Goal: Information Seeking & Learning: Learn about a topic

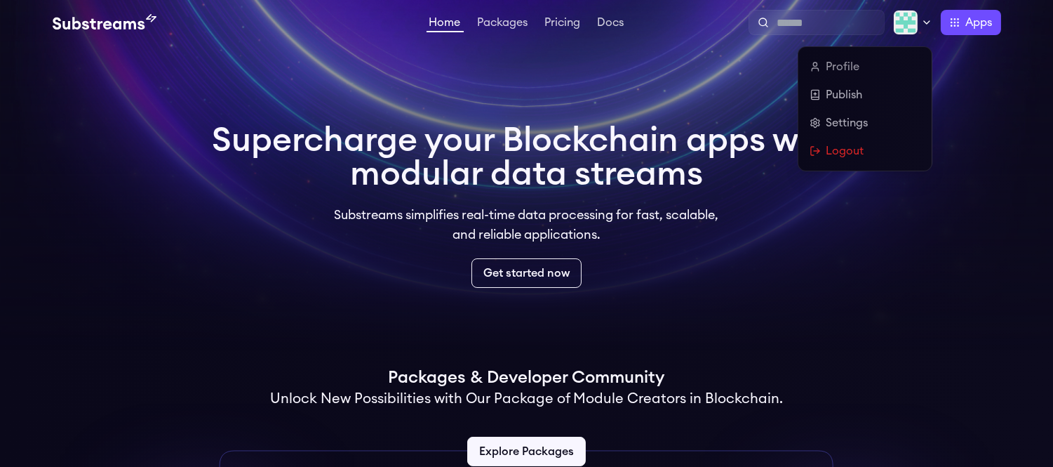
click at [924, 20] on icon at bounding box center [926, 22] width 11 height 11
click at [851, 67] on link "Profile" at bounding box center [865, 66] width 111 height 17
click at [847, 91] on link "Publish" at bounding box center [865, 94] width 111 height 17
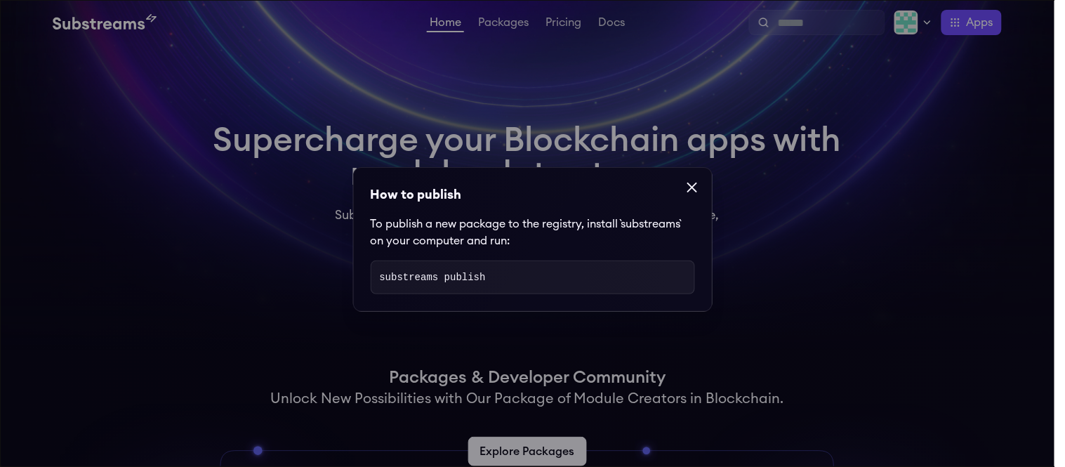
click at [602, 269] on pre "substreams publish" at bounding box center [533, 277] width 324 height 34
click at [691, 187] on icon at bounding box center [692, 187] width 17 height 17
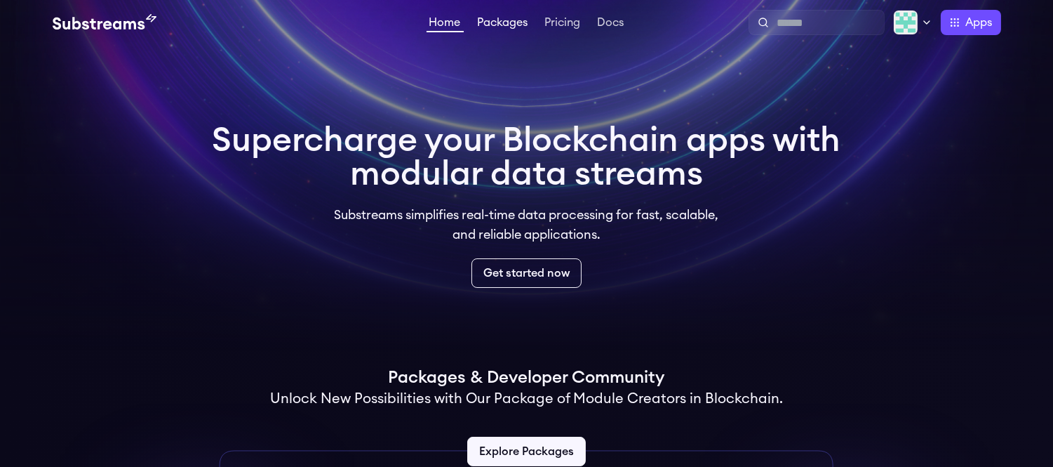
click at [512, 18] on link "Packages" at bounding box center [503, 24] width 56 height 14
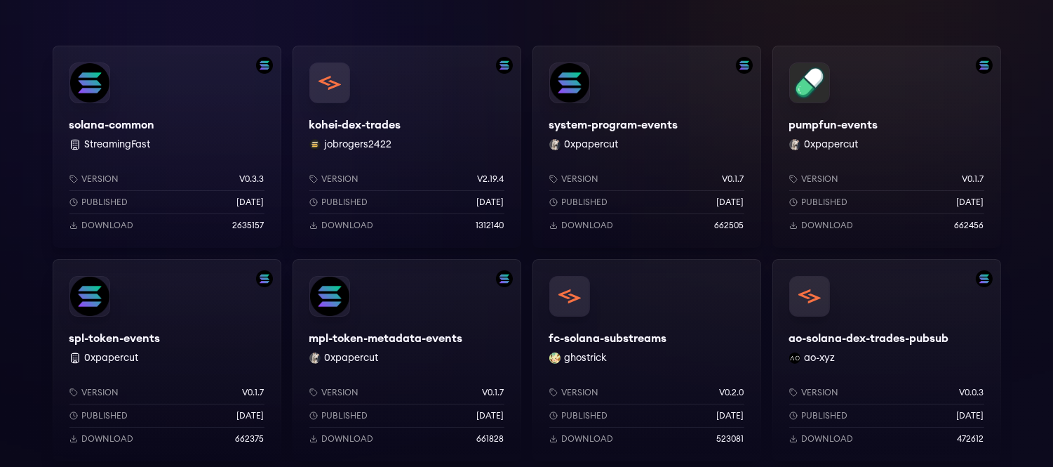
scroll to position [234, 0]
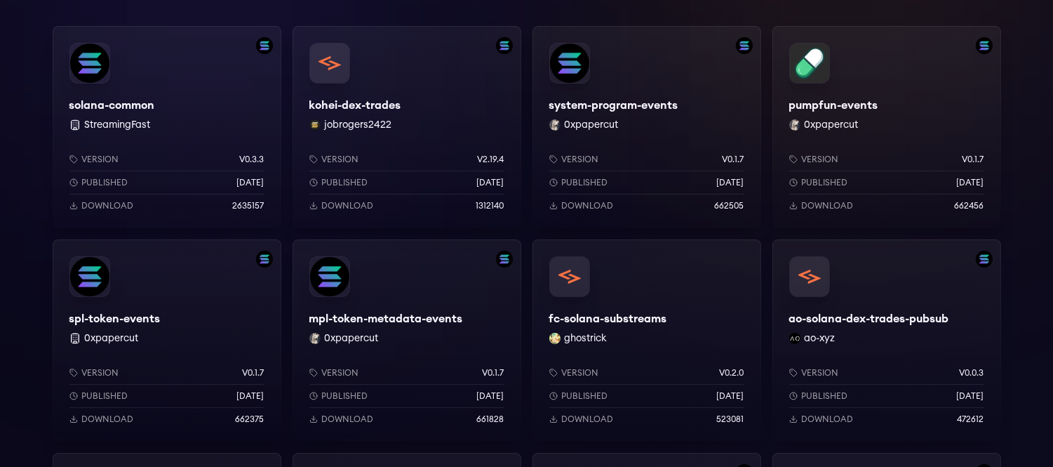
click at [87, 204] on p "Download" at bounding box center [108, 205] width 52 height 11
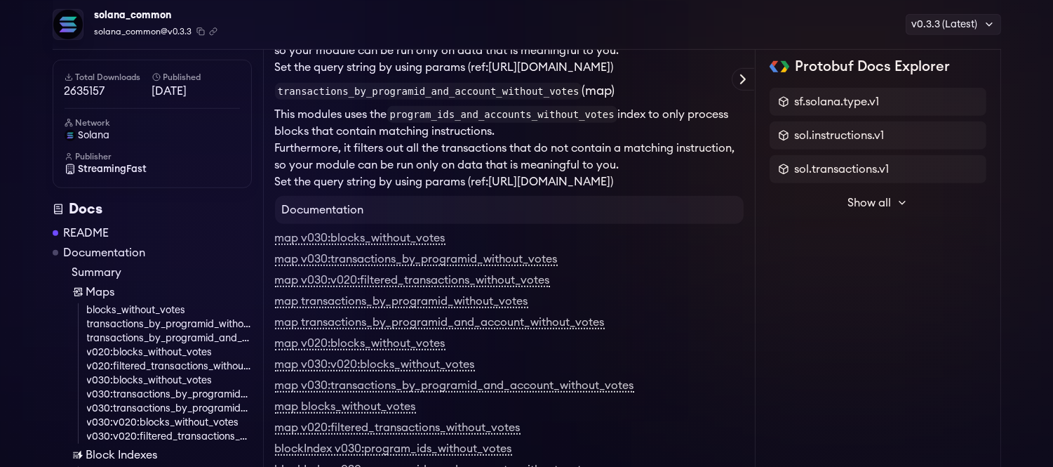
scroll to position [2183, 0]
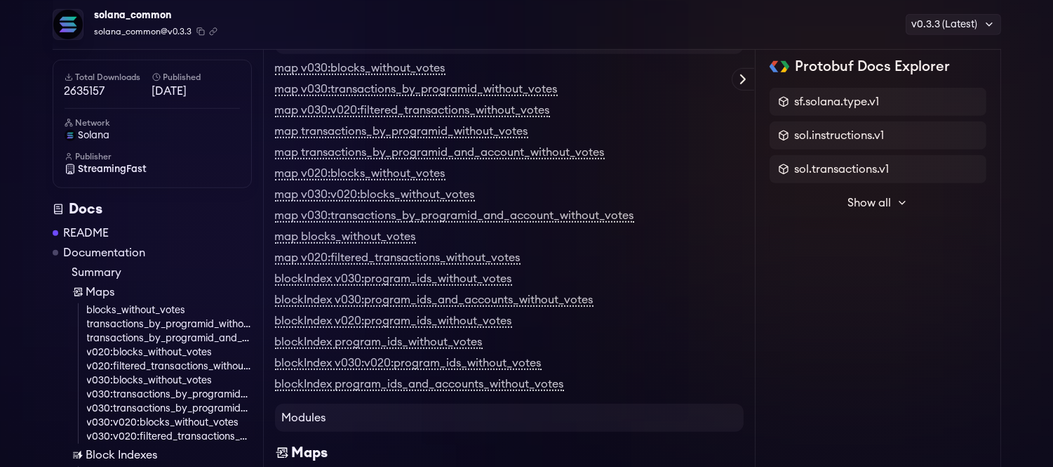
click at [152, 310] on link "blocks_without_votes" at bounding box center [169, 310] width 165 height 14
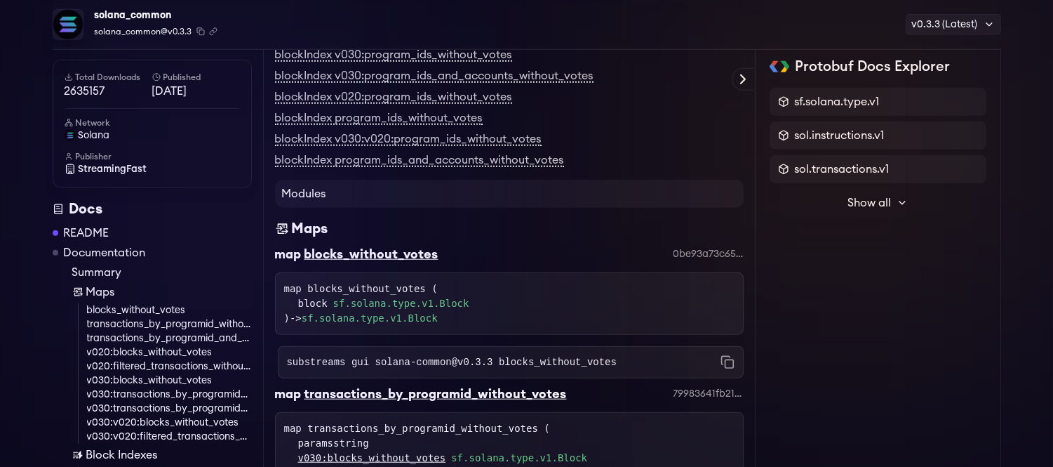
scroll to position [2667, 0]
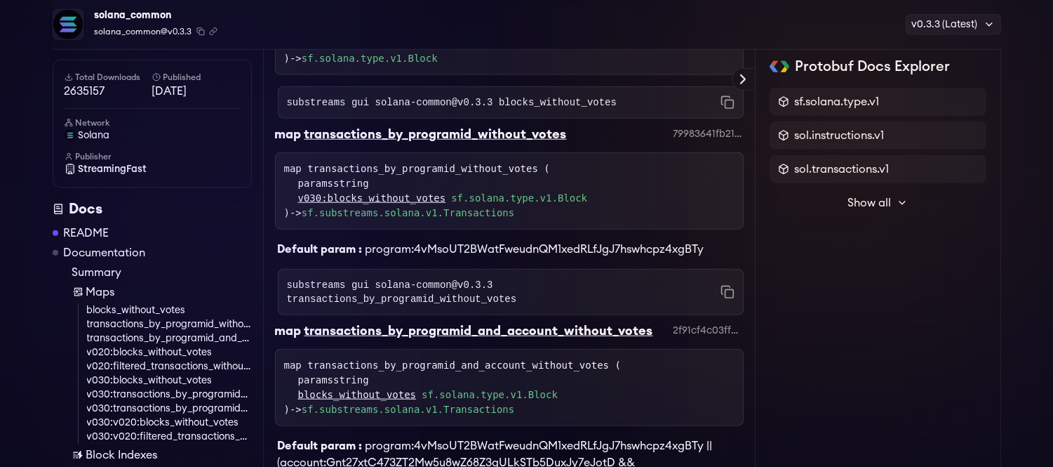
click at [160, 325] on link "transactions_by_programid_without_votes" at bounding box center [169, 324] width 165 height 14
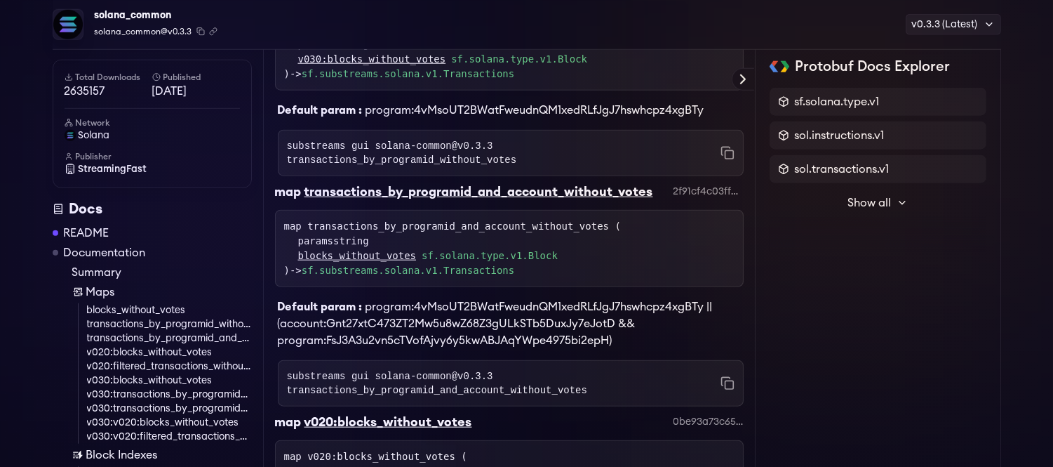
click at [178, 341] on link "transactions_by_programid_and_account_without_votes" at bounding box center [169, 338] width 165 height 14
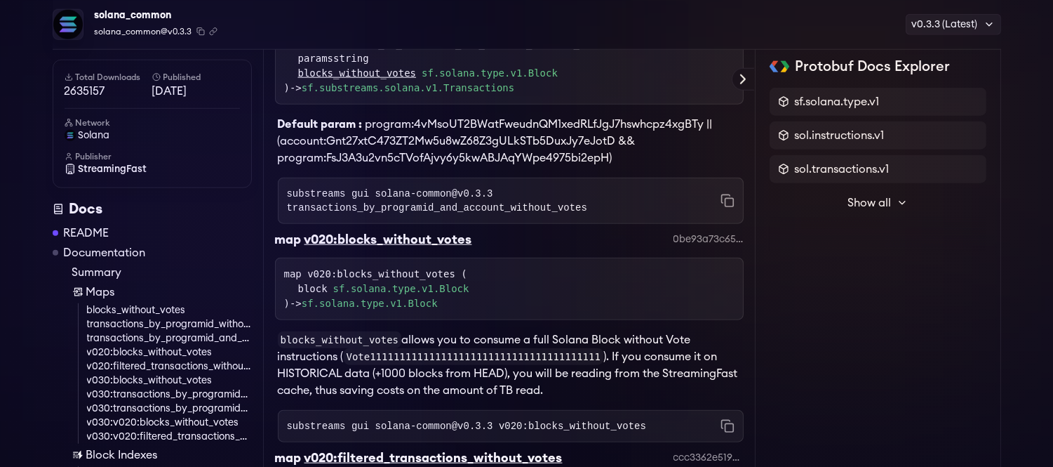
click at [189, 353] on link "v020:blocks_without_votes" at bounding box center [169, 352] width 165 height 14
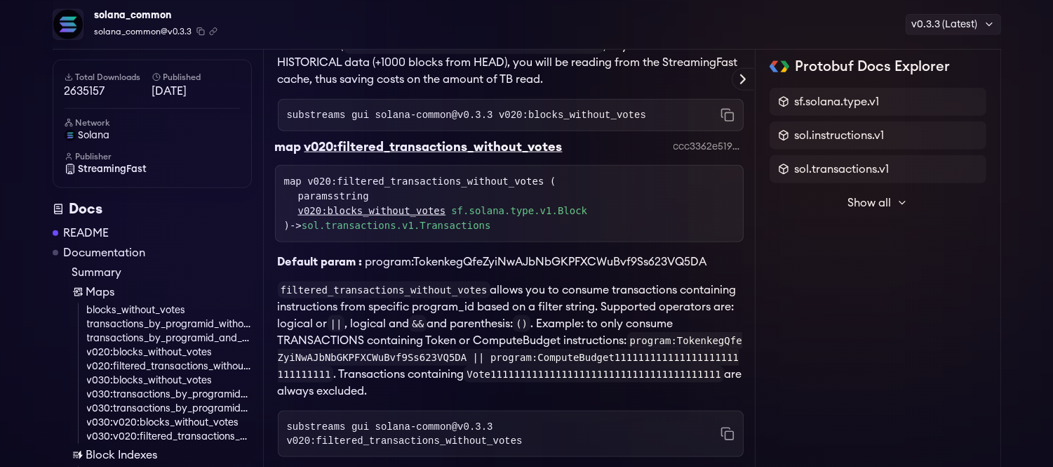
scroll to position [3297, 0]
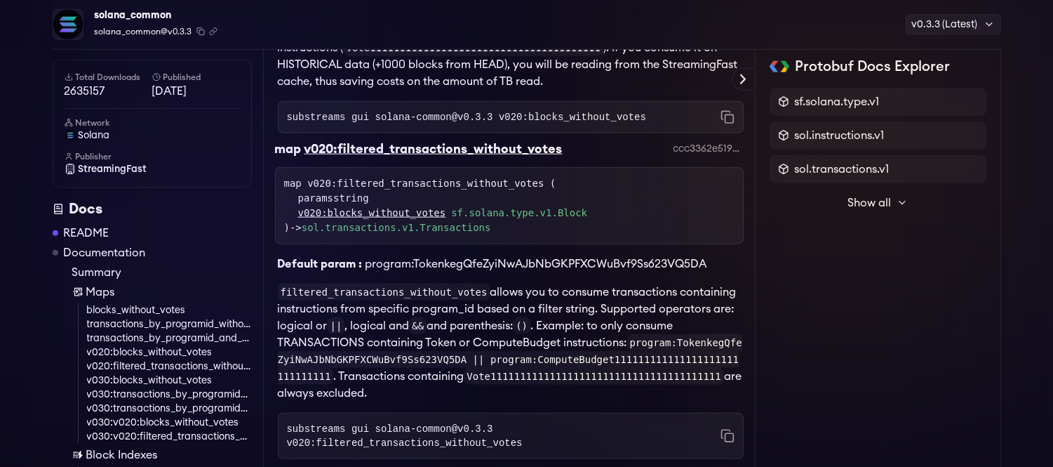
click at [902, 197] on icon at bounding box center [902, 202] width 11 height 11
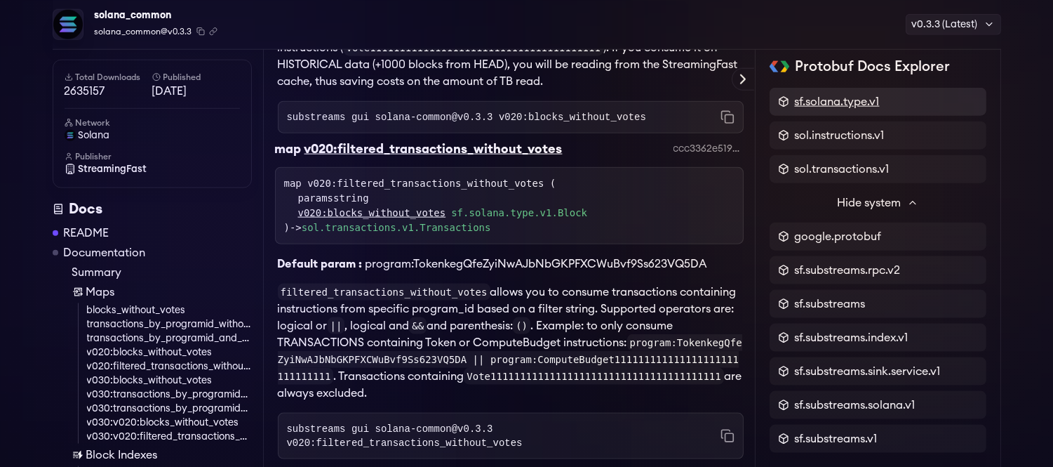
click at [845, 99] on span "sf.solana.type.v1" at bounding box center [837, 101] width 85 height 17
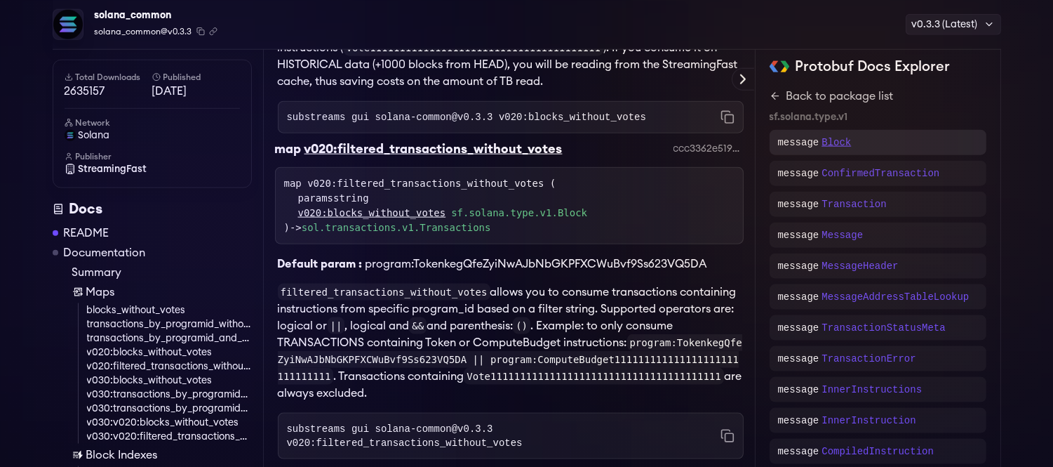
click at [840, 143] on p "Block" at bounding box center [836, 142] width 29 height 14
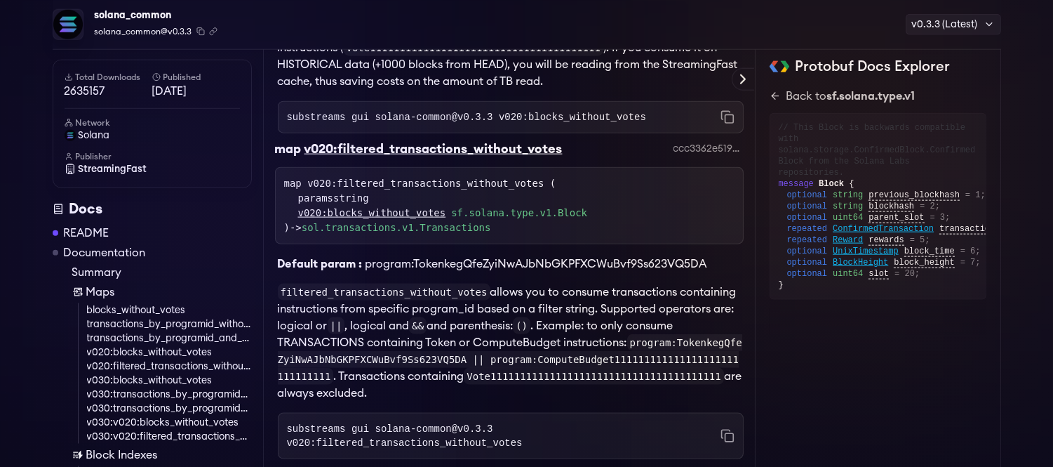
scroll to position [0, 22]
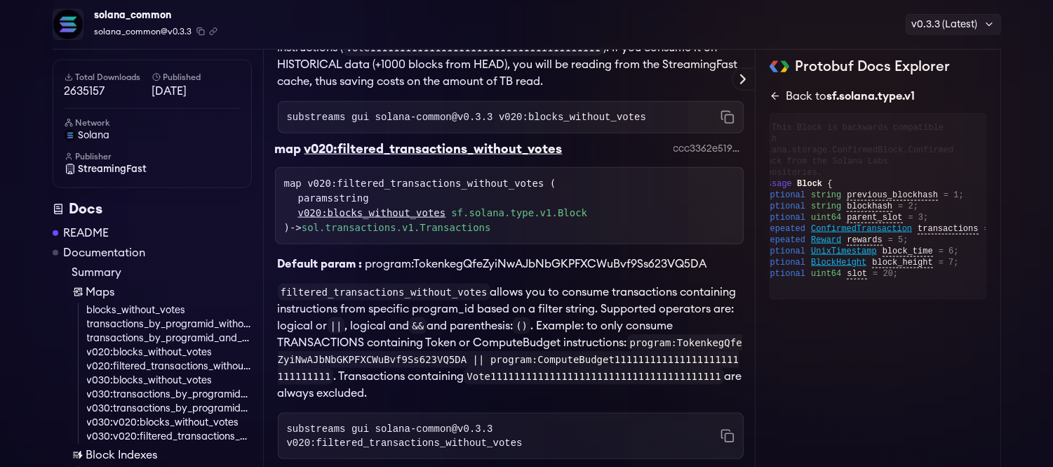
click at [775, 98] on icon at bounding box center [775, 96] width 11 height 11
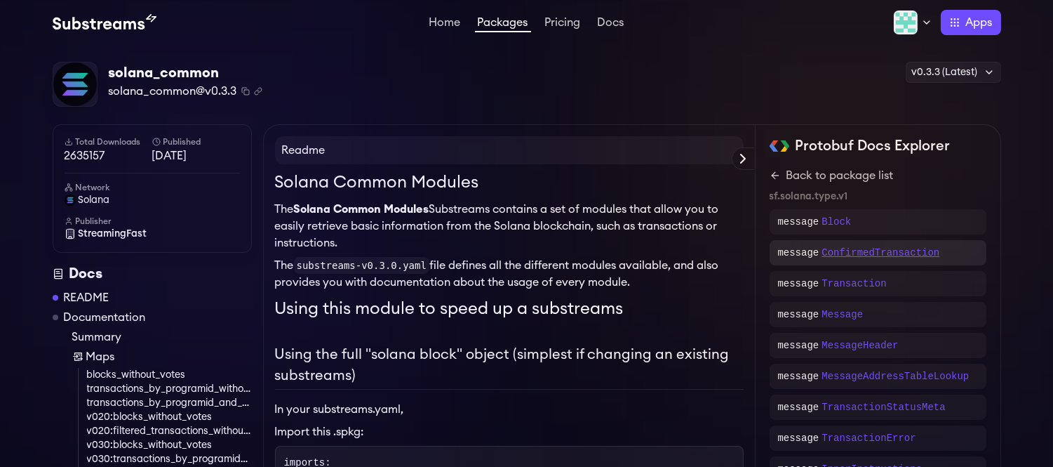
click at [872, 251] on p "ConfirmedTransaction" at bounding box center [881, 253] width 118 height 14
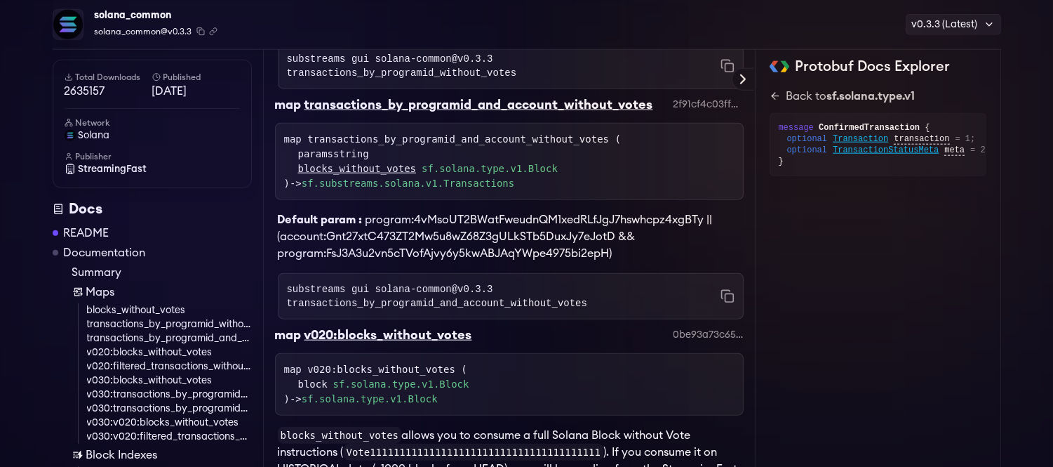
scroll to position [2891, 0]
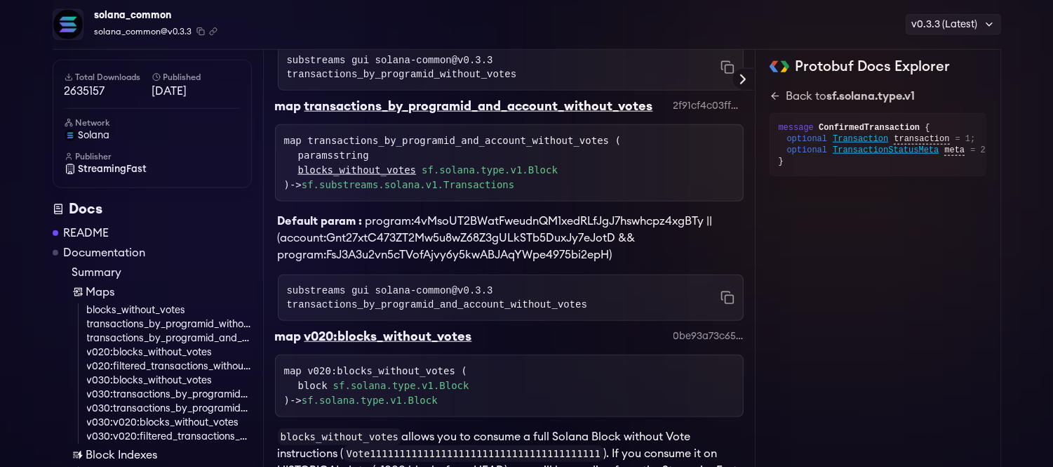
click at [214, 29] on icon "Copy .spkg link to clipboard" at bounding box center [213, 31] width 8 height 8
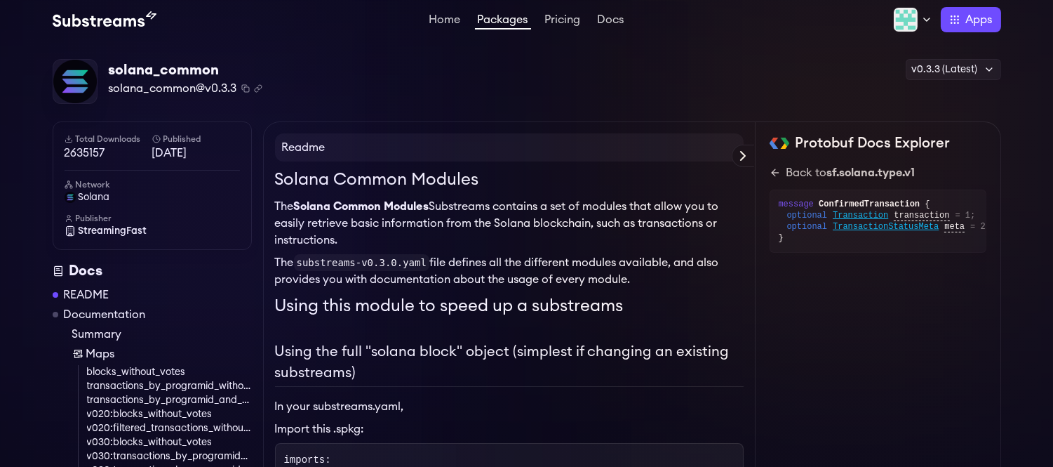
scroll to position [0, 0]
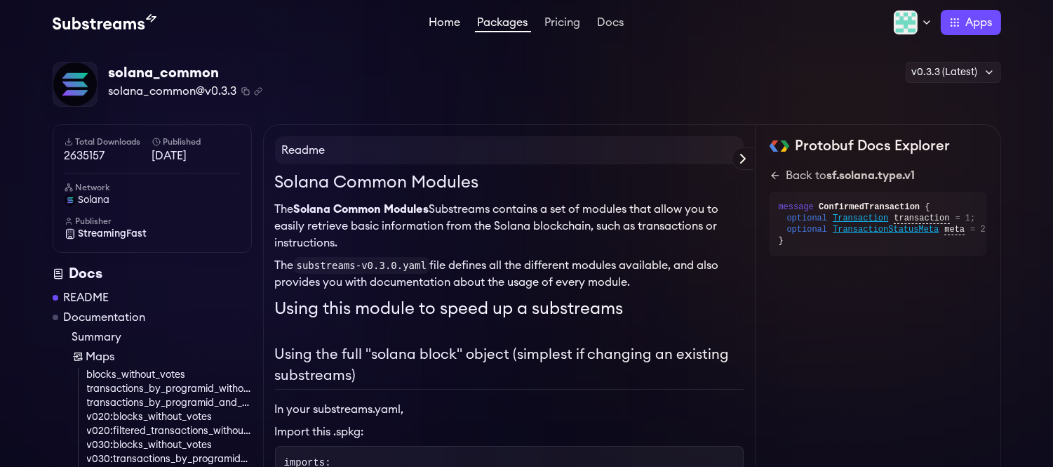
click at [436, 18] on link "Home" at bounding box center [445, 24] width 37 height 14
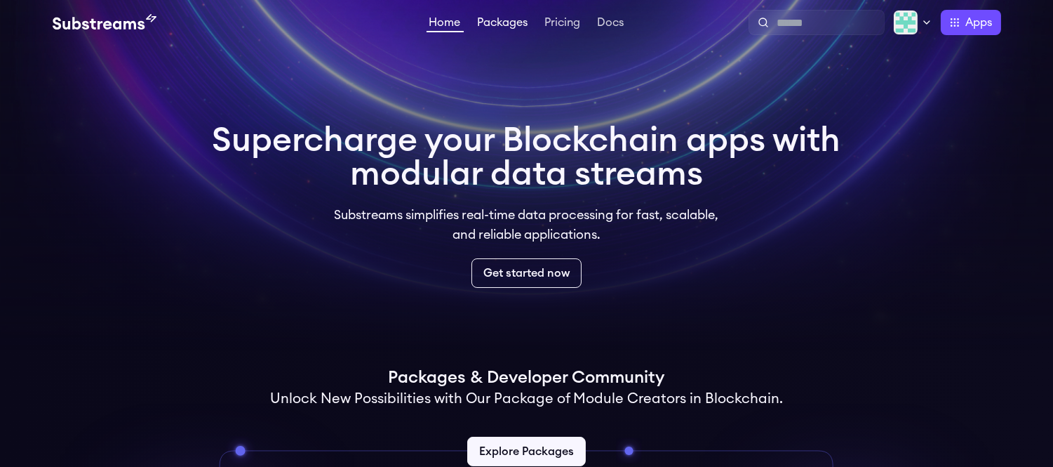
click at [500, 17] on link "Packages" at bounding box center [503, 24] width 56 height 14
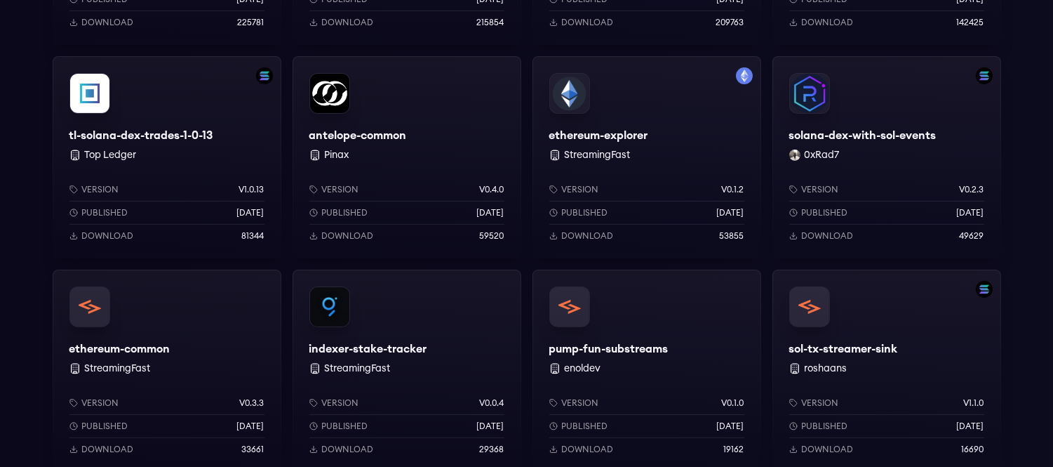
scroll to position [858, 0]
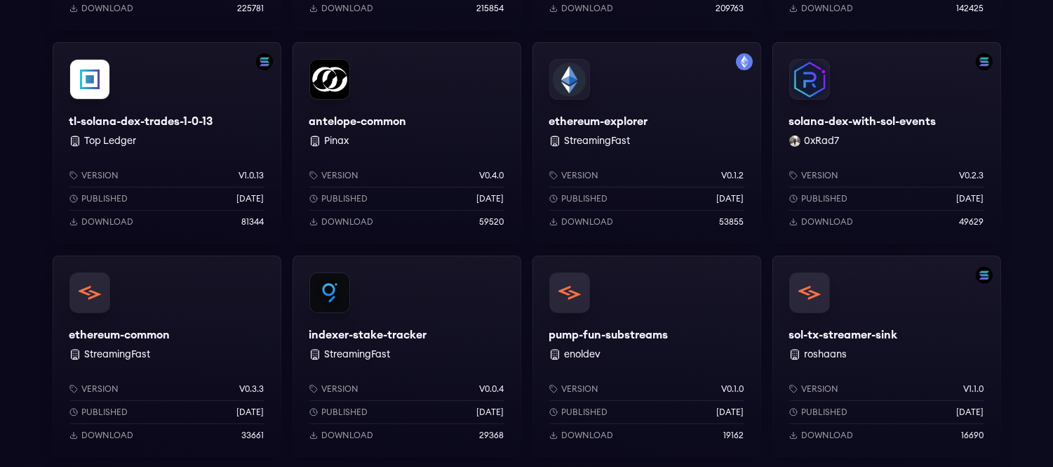
click at [552, 218] on icon at bounding box center [553, 222] width 8 height 8
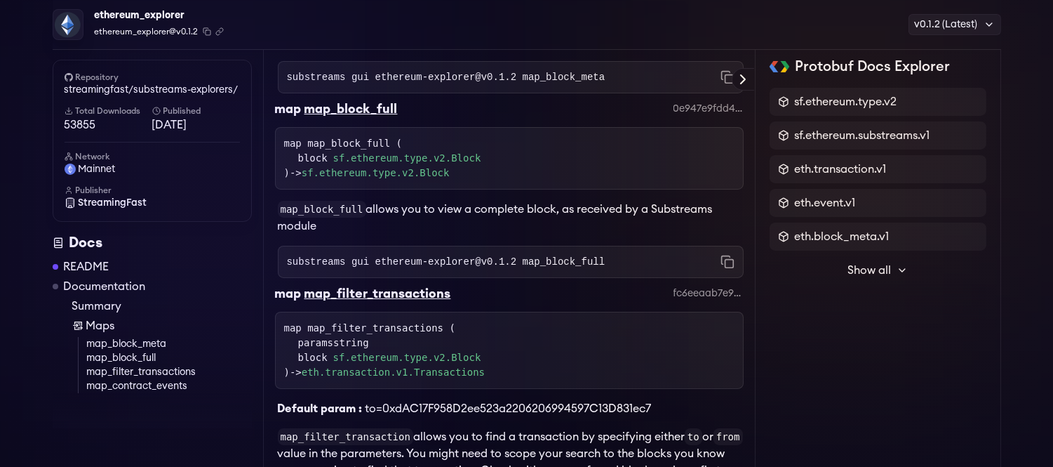
scroll to position [389, 0]
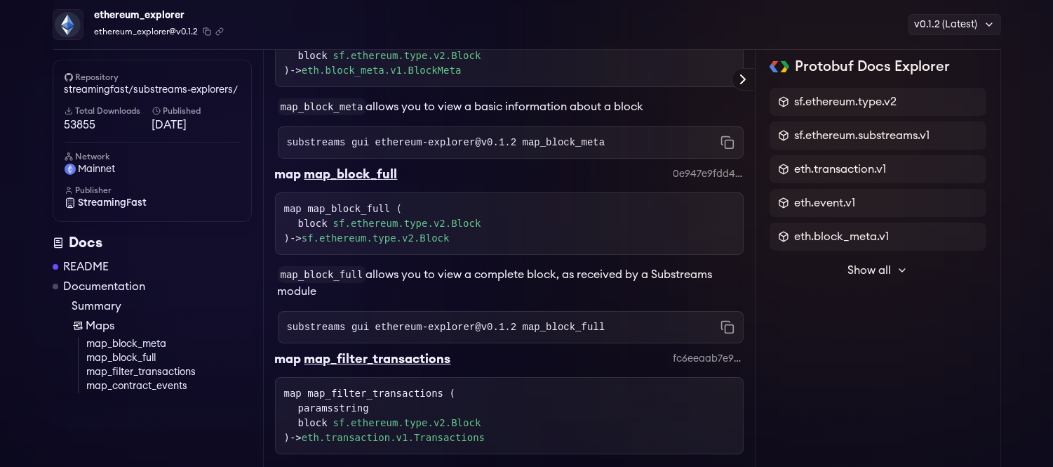
click at [102, 306] on link "Summary" at bounding box center [162, 306] width 180 height 17
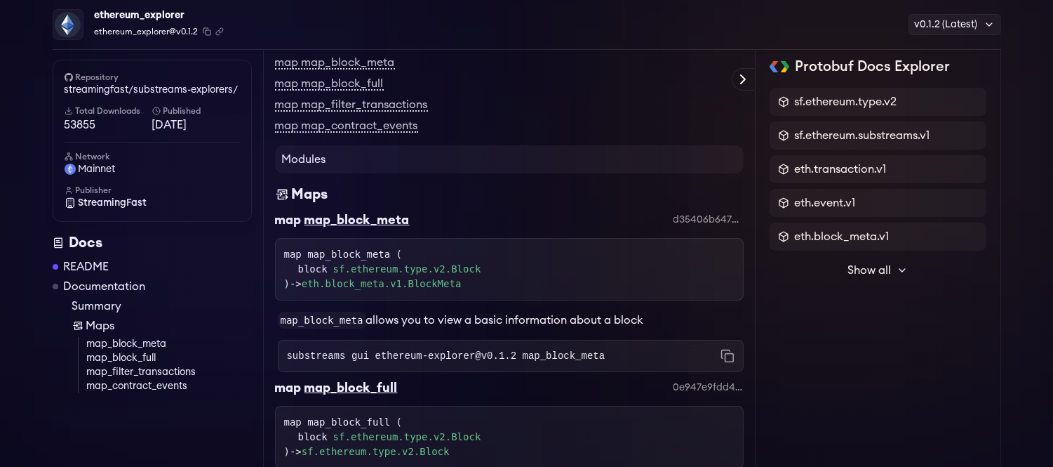
scroll to position [174, 0]
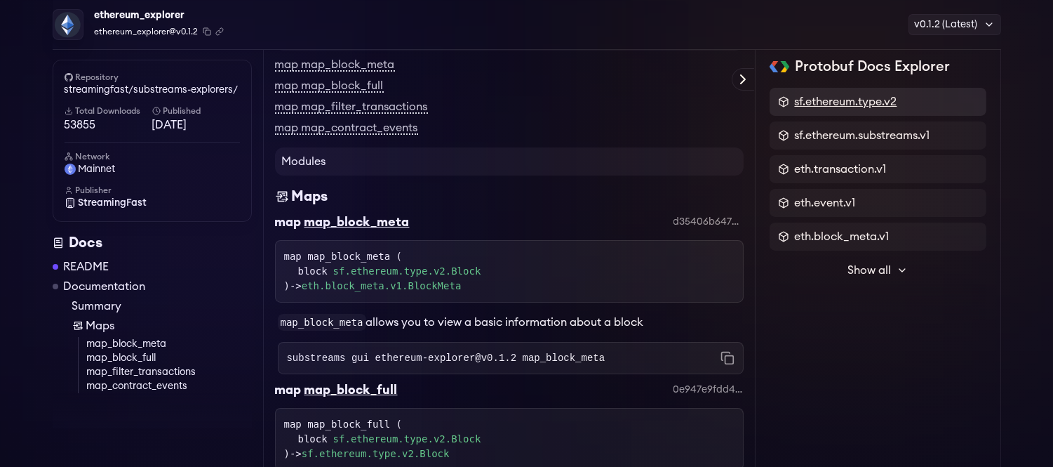
click at [841, 99] on span "sf.ethereum.type.v2" at bounding box center [846, 101] width 102 height 17
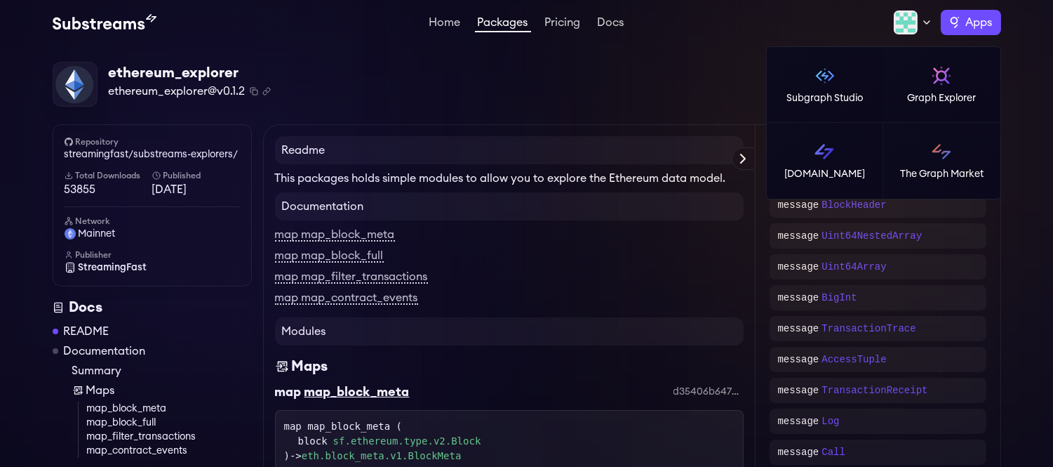
click at [952, 22] on label "Apps" at bounding box center [971, 22] width 60 height 25
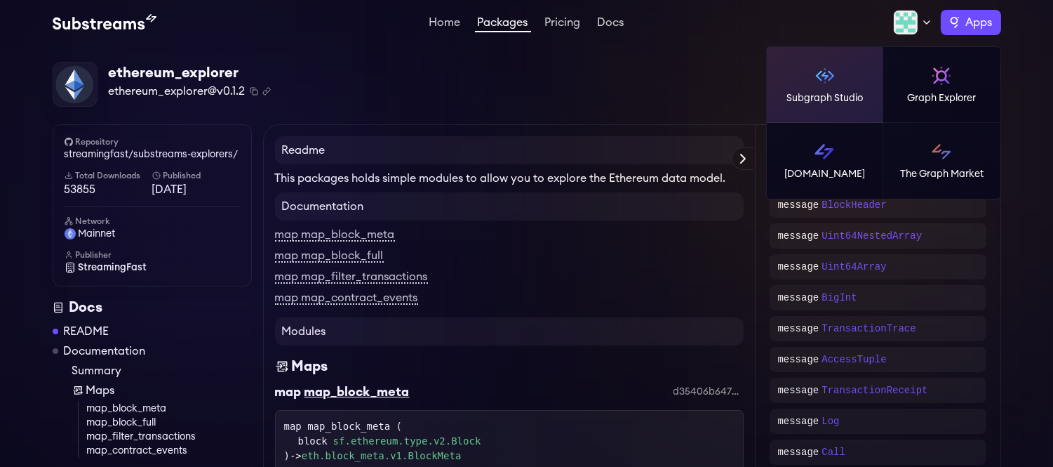
click at [830, 94] on p "Subgraph Studio" at bounding box center [825, 98] width 76 height 14
